Goal: Task Accomplishment & Management: Use online tool/utility

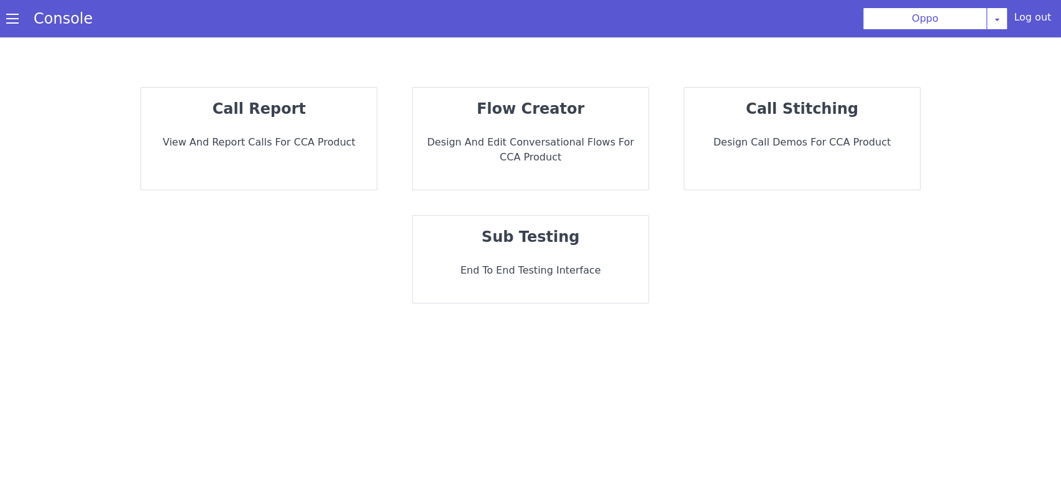
click at [293, 124] on div "call report View and report calls for CCA Product" at bounding box center [338, 24] width 255 height 200
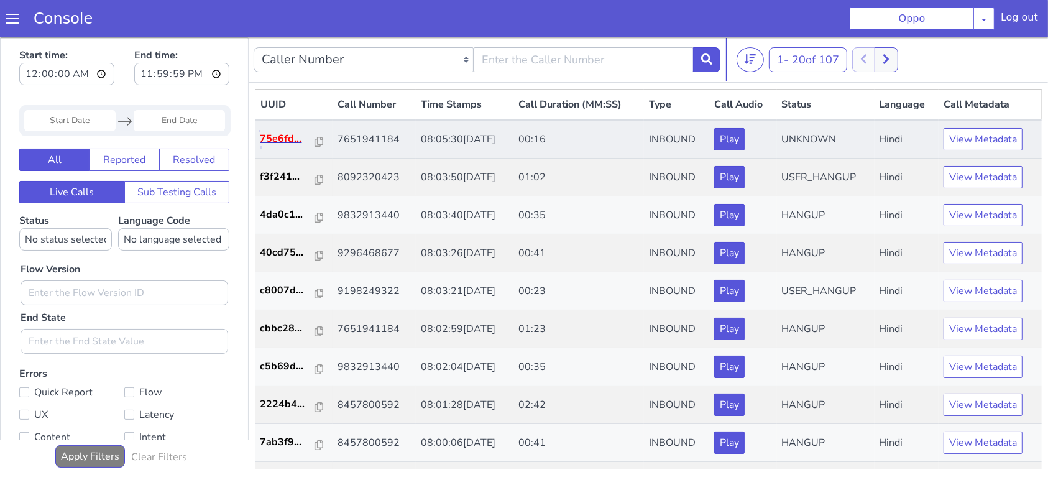
click at [289, 130] on p "75e6fd..." at bounding box center [287, 137] width 55 height 15
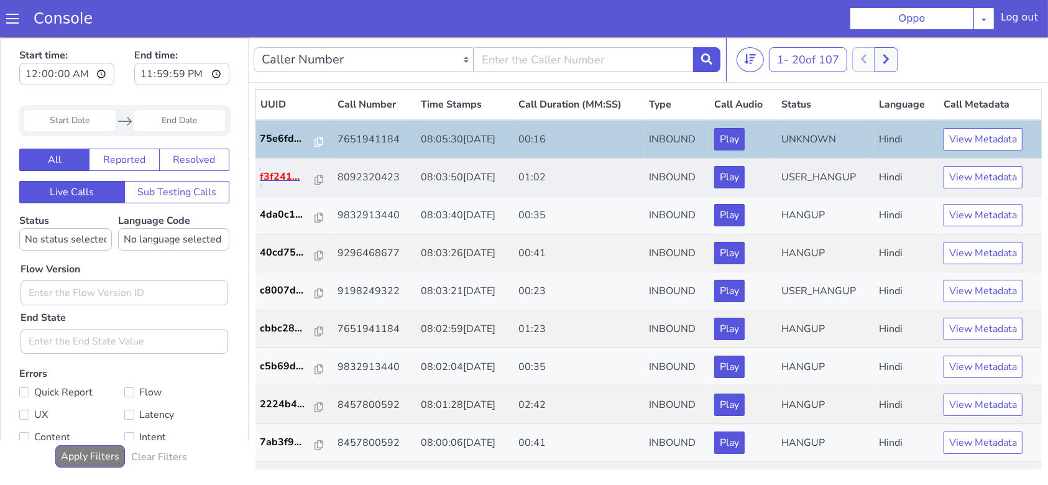
click at [269, 181] on p "f3f241..." at bounding box center [287, 175] width 55 height 15
